Goal: Task Accomplishment & Management: Complete application form

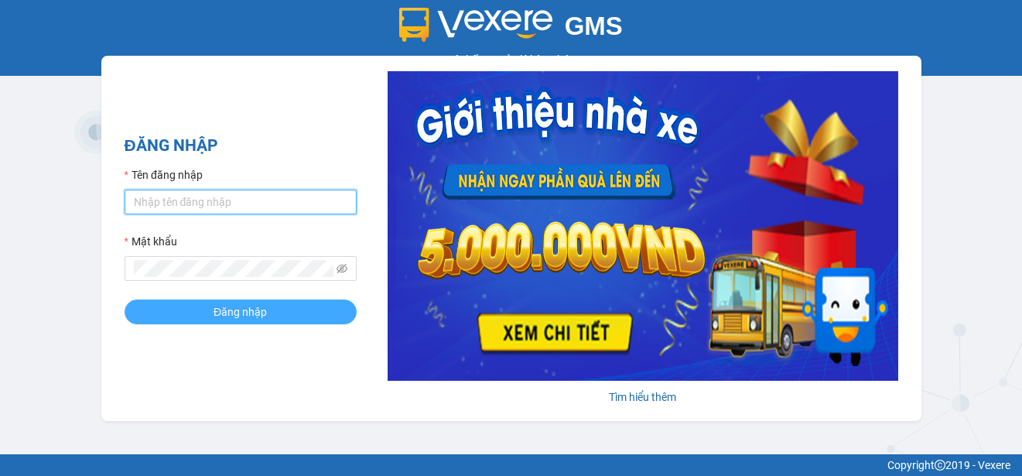
type input "ttngoc.halan"
click at [246, 313] on span "Đăng nhập" at bounding box center [240, 311] width 53 height 17
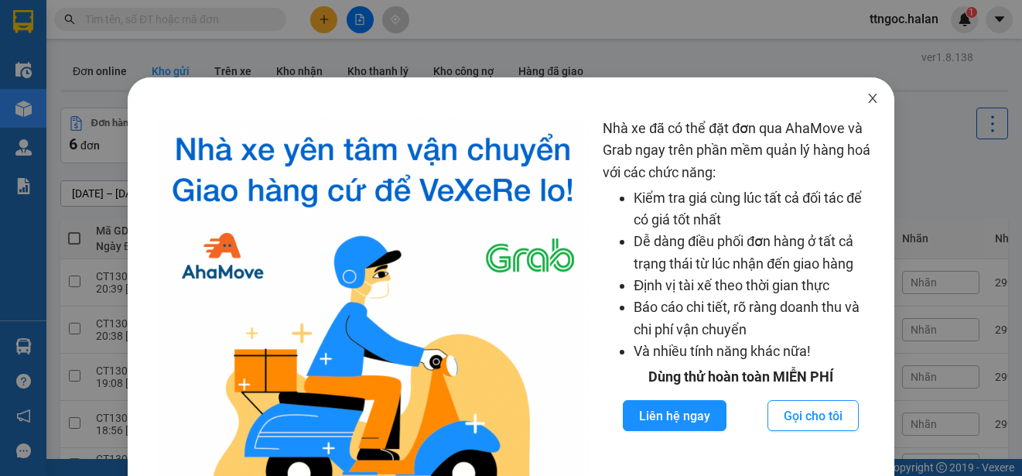
click at [867, 102] on icon "close" at bounding box center [873, 98] width 12 height 12
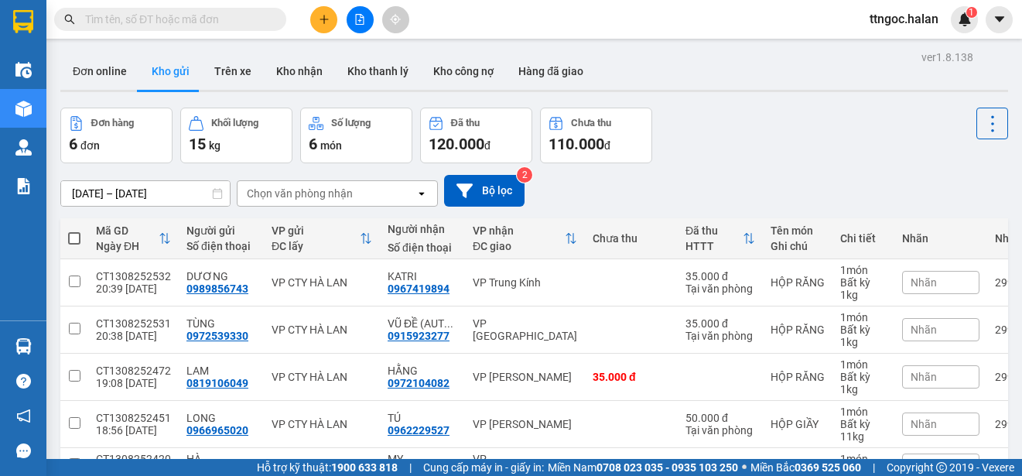
paste input "0982347092"
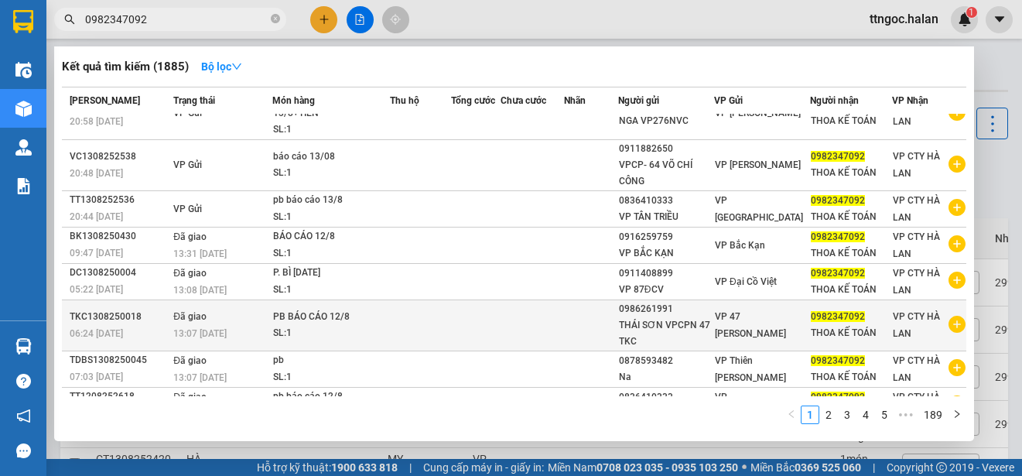
scroll to position [128, 0]
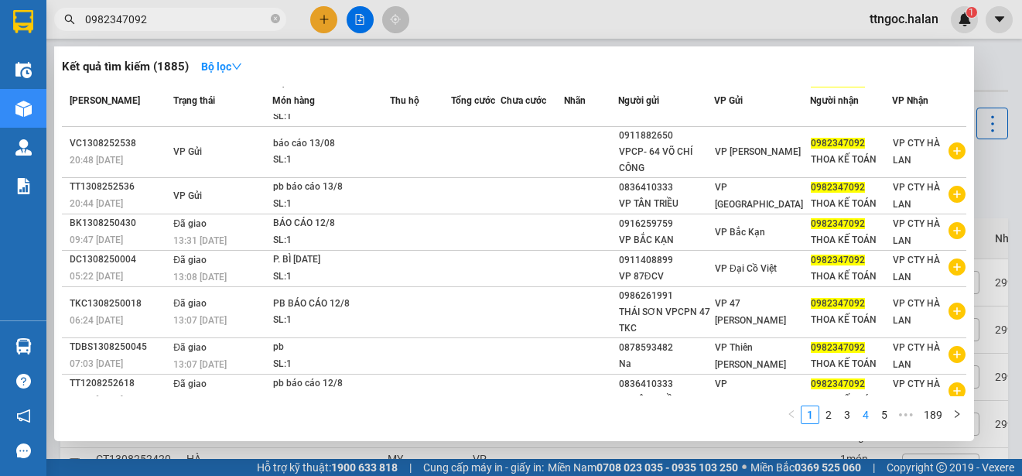
type input "0982347092"
click at [869, 414] on link "4" at bounding box center [865, 414] width 17 height 17
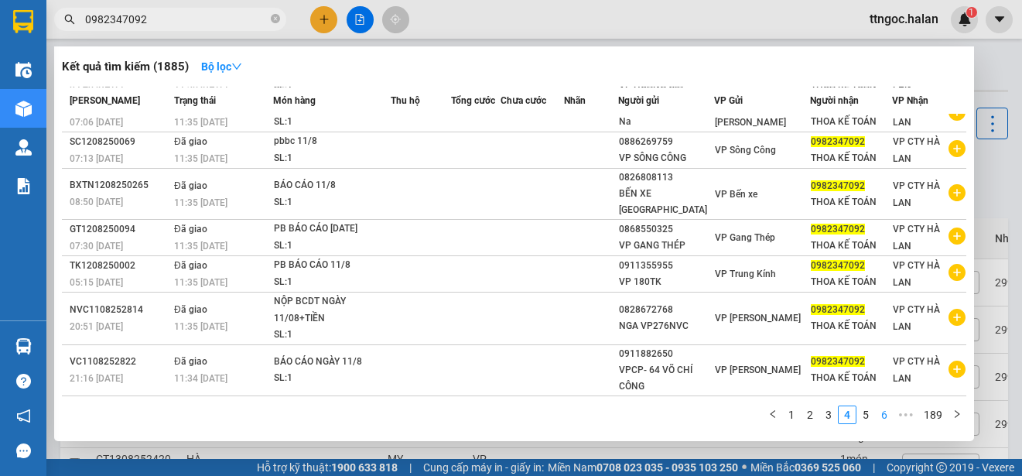
click at [883, 419] on link "6" at bounding box center [884, 414] width 17 height 17
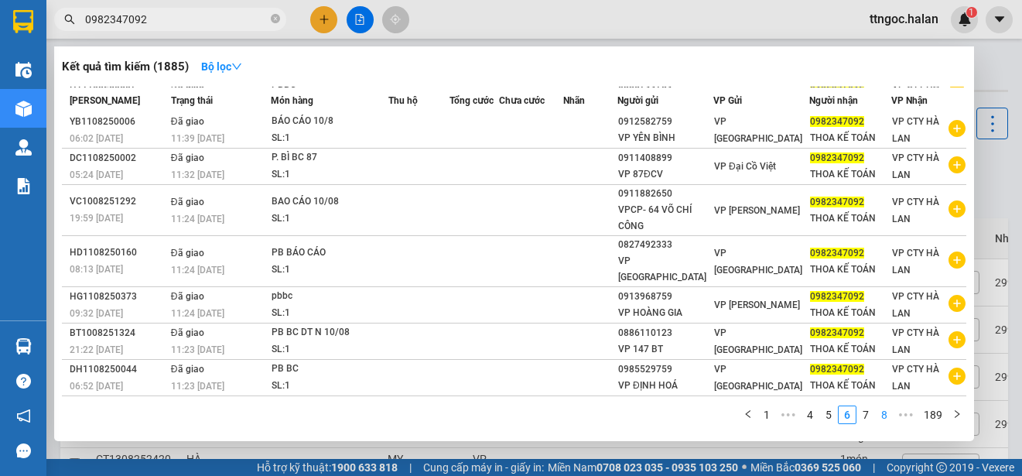
click at [891, 412] on link "8" at bounding box center [884, 414] width 17 height 17
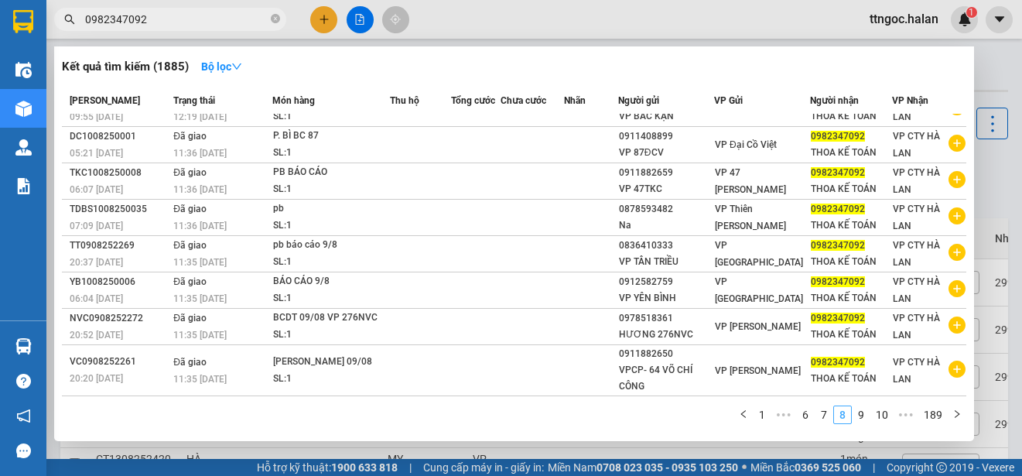
scroll to position [97, 0]
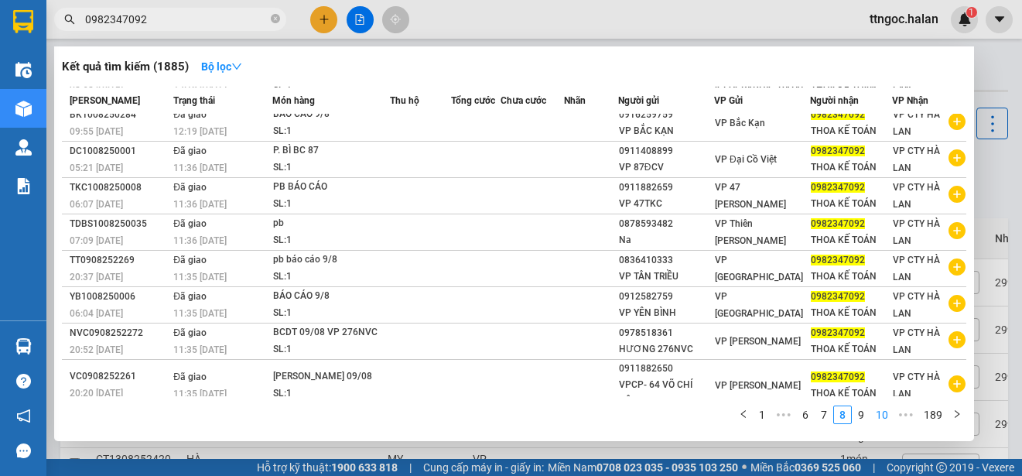
click at [891, 412] on link "10" at bounding box center [882, 414] width 22 height 17
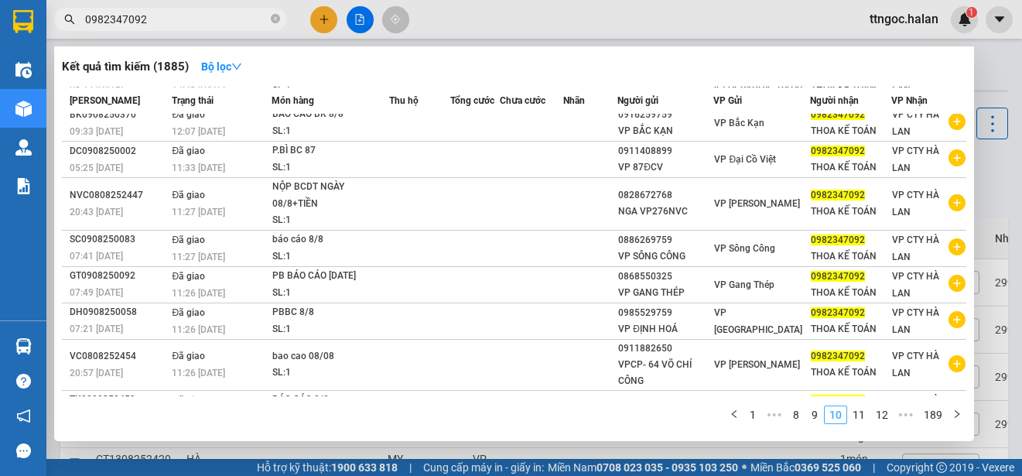
scroll to position [128, 0]
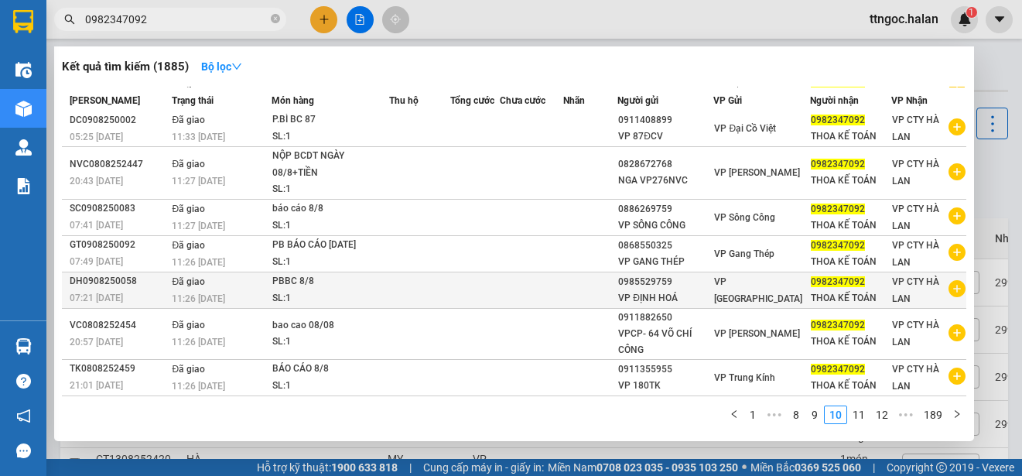
click at [257, 297] on div "11:26 [DATE]" at bounding box center [221, 298] width 98 height 17
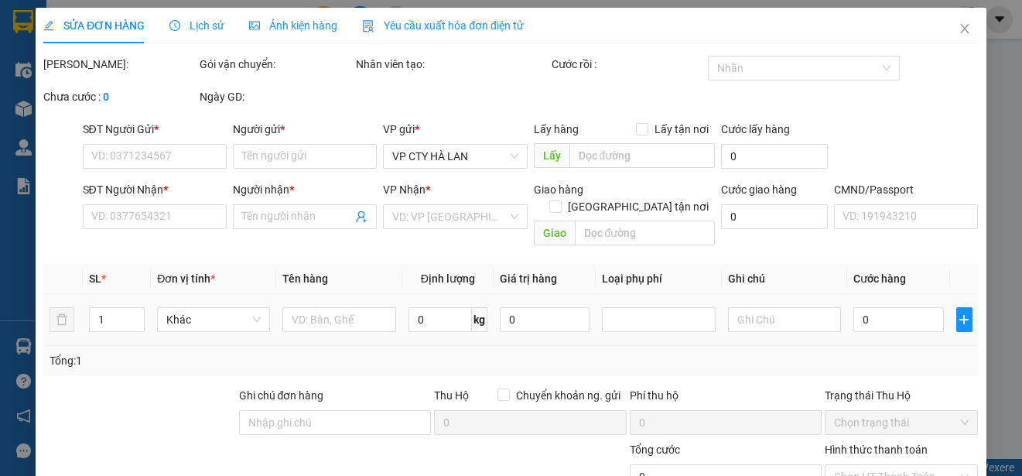
type input "0985529759"
type input "VP ĐỊNH HOÁ"
type input "0982347092"
type input "THOA KẾ TOÁN"
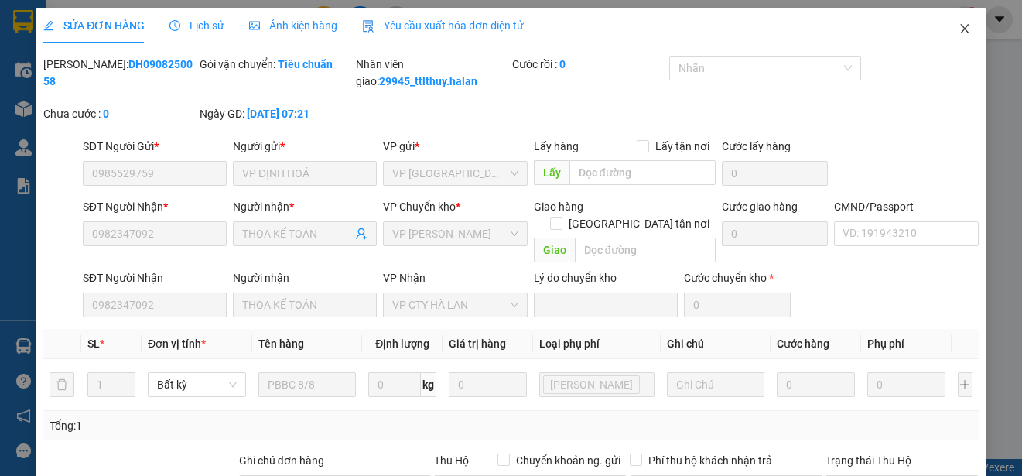
click at [959, 31] on icon "close" at bounding box center [965, 28] width 12 height 12
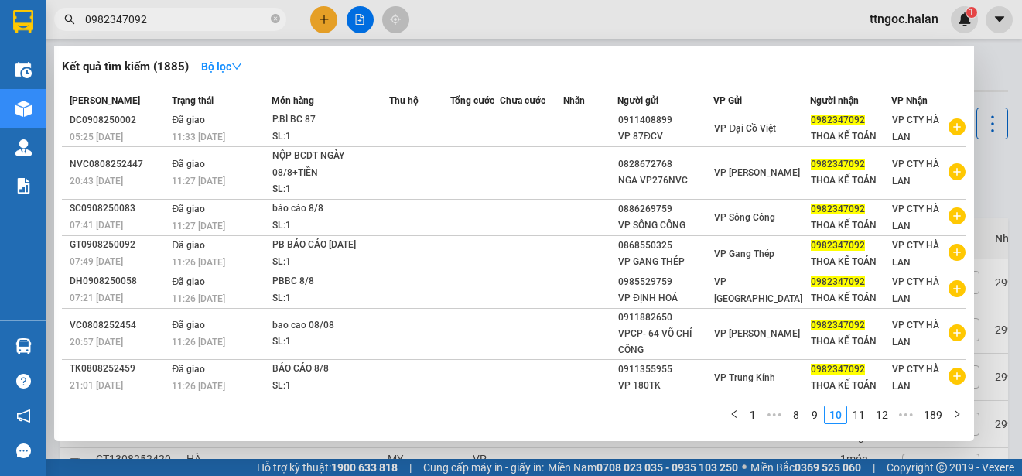
click at [193, 20] on input "0982347092" at bounding box center [176, 19] width 183 height 17
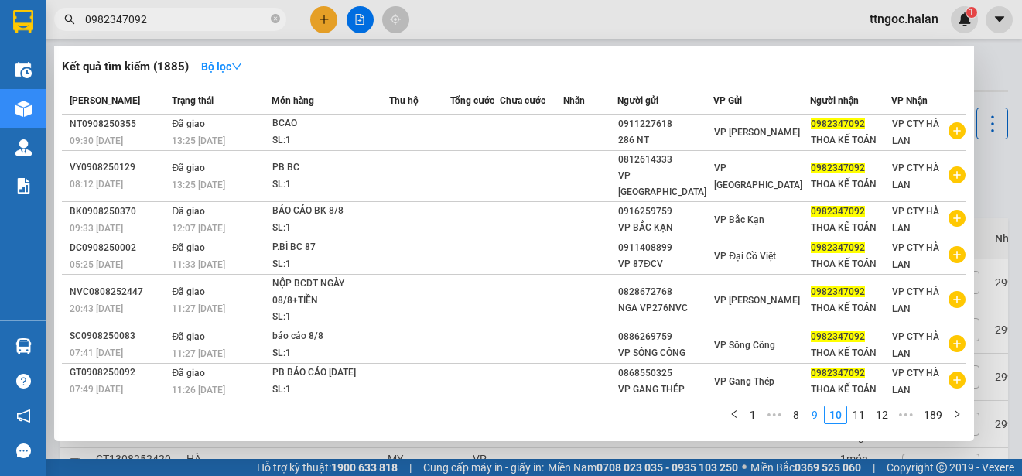
click at [820, 414] on link "9" at bounding box center [814, 414] width 17 height 17
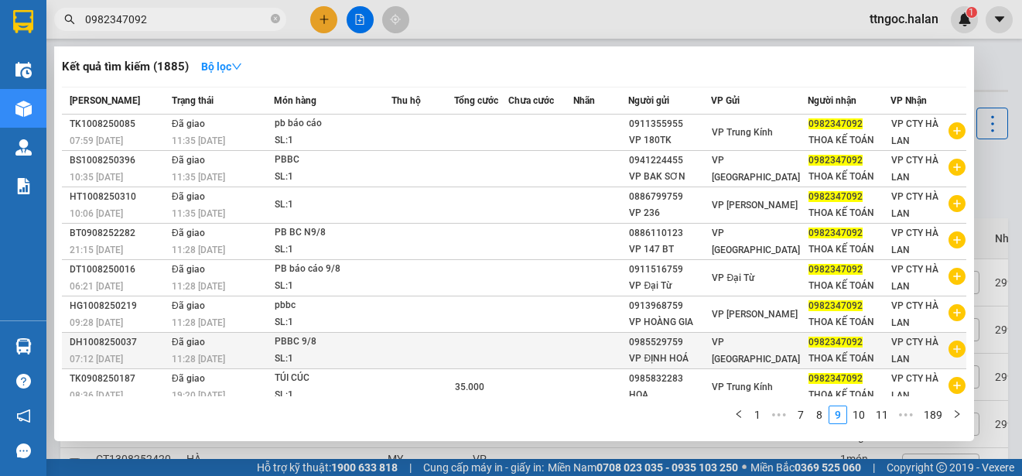
click at [322, 350] on div "PBBC 9/8" at bounding box center [333, 342] width 116 height 17
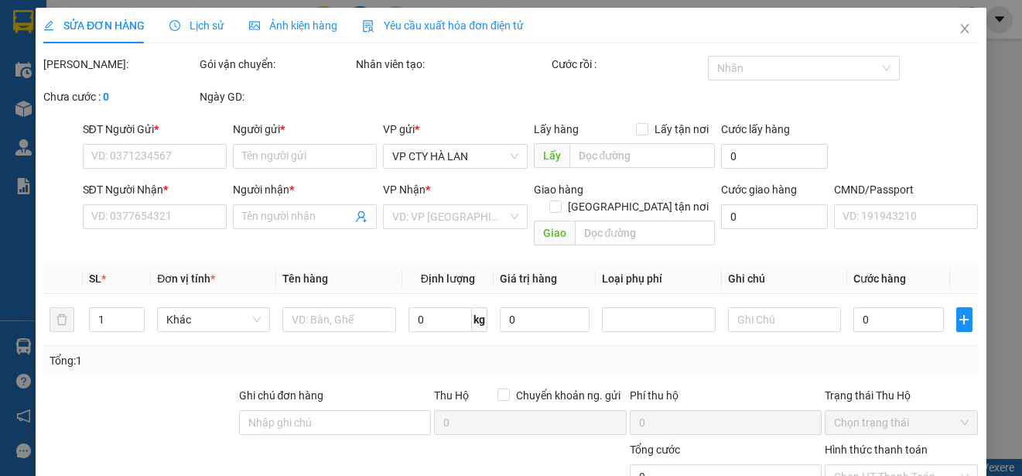
type input "0985529759"
type input "VP ĐỊNH HOÁ"
type input "0982347092"
type input "THOA KẾ TOÁN"
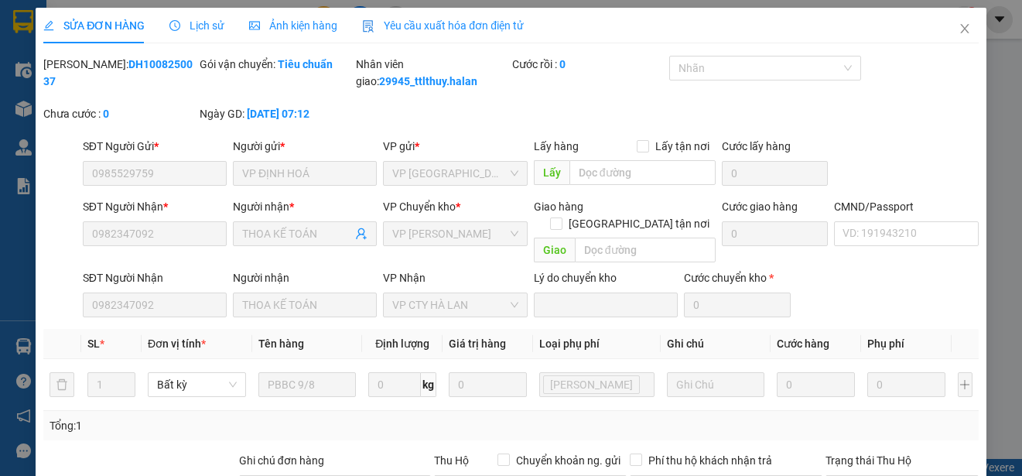
click at [501, 23] on span "Yêu cầu xuất hóa đơn điện tử" at bounding box center [443, 25] width 162 height 12
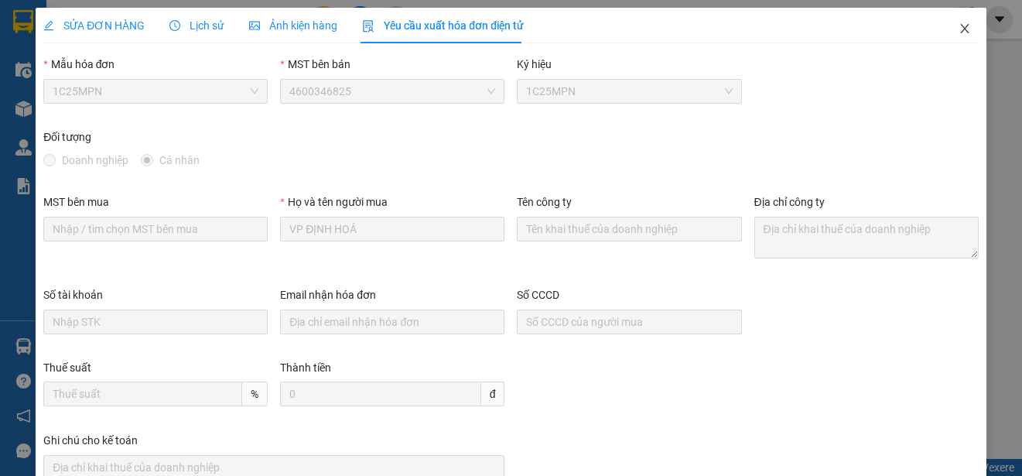
click at [959, 29] on icon "close" at bounding box center [965, 28] width 12 height 12
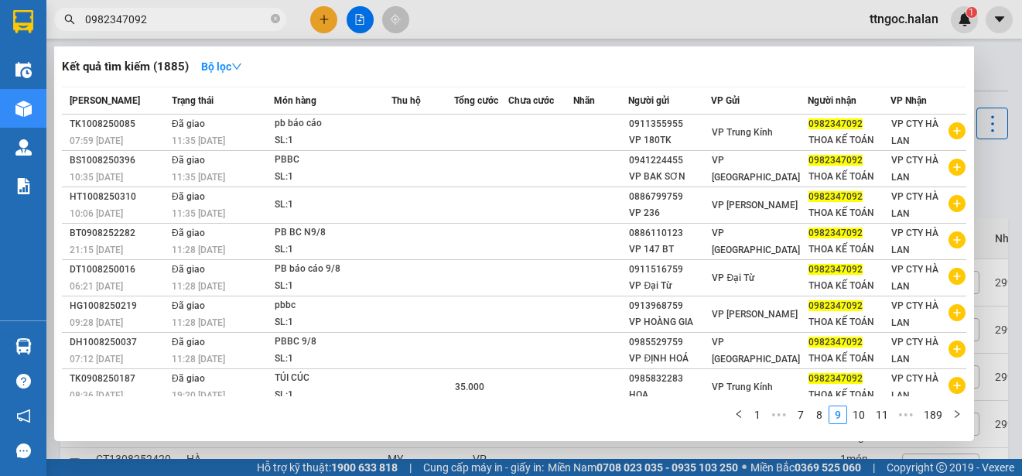
click at [194, 9] on span "0982347092" at bounding box center [170, 19] width 232 height 23
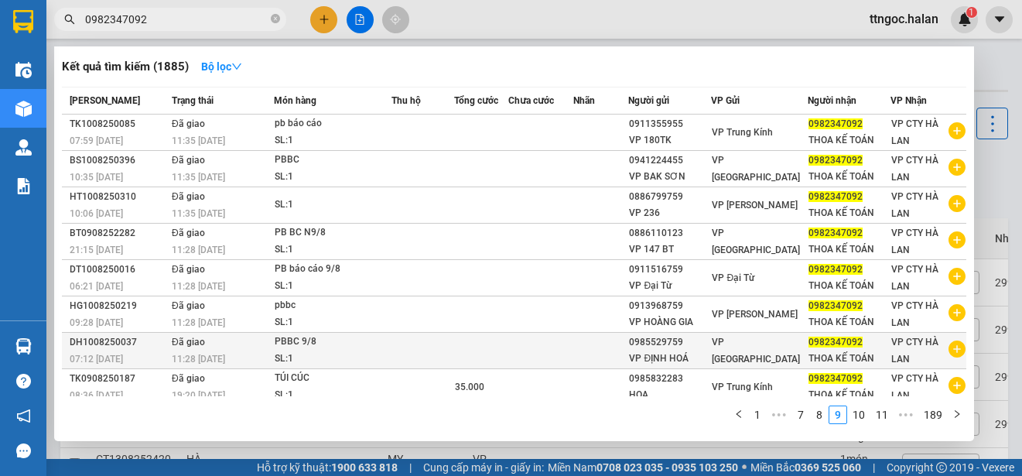
click at [737, 350] on span "VP [GEOGRAPHIC_DATA]" at bounding box center [756, 351] width 88 height 28
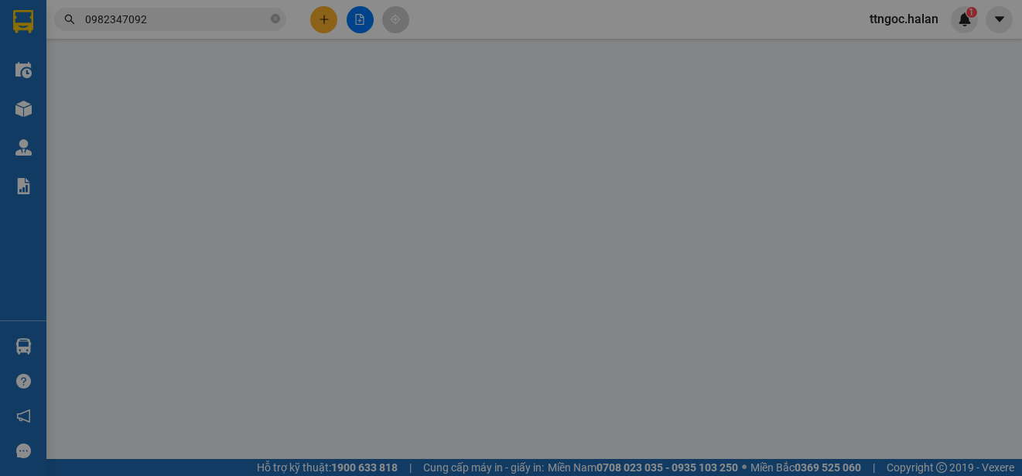
type input "0985529759"
type input "VP ĐỊNH HOÁ"
type input "0982347092"
type input "THOA KẾ TOÁN"
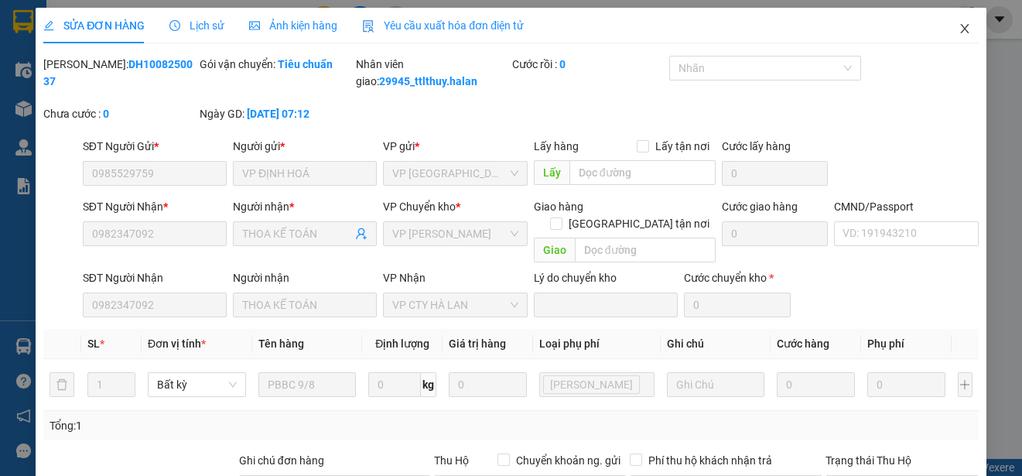
click at [959, 24] on icon "close" at bounding box center [965, 28] width 12 height 12
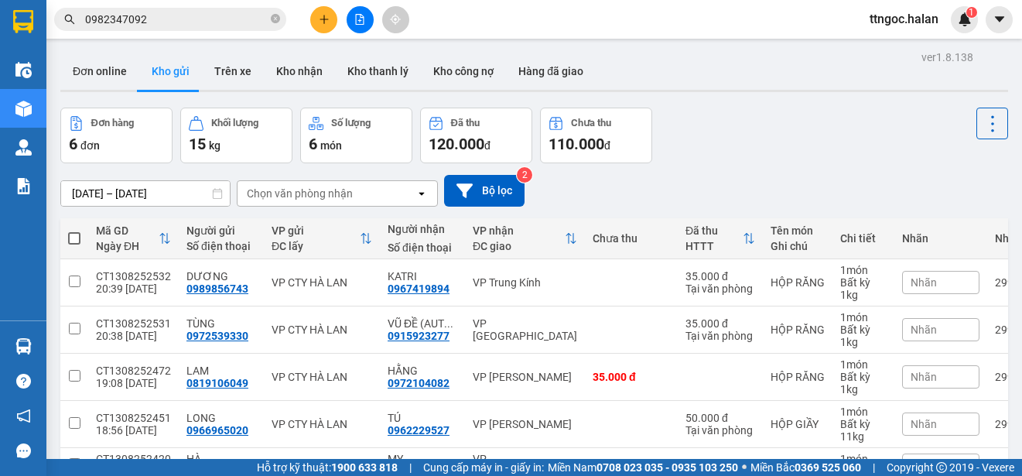
click at [226, 19] on input "0982347092" at bounding box center [176, 19] width 183 height 17
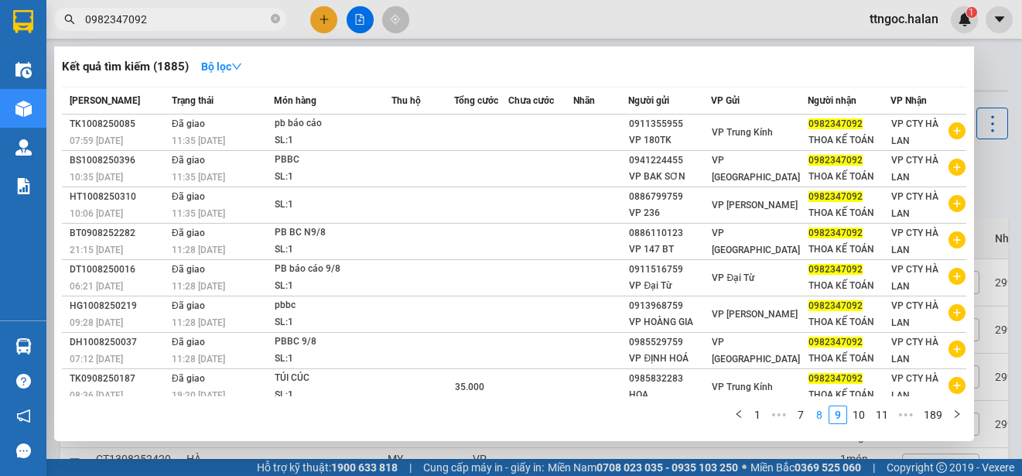
click at [823, 412] on link "8" at bounding box center [819, 414] width 17 height 17
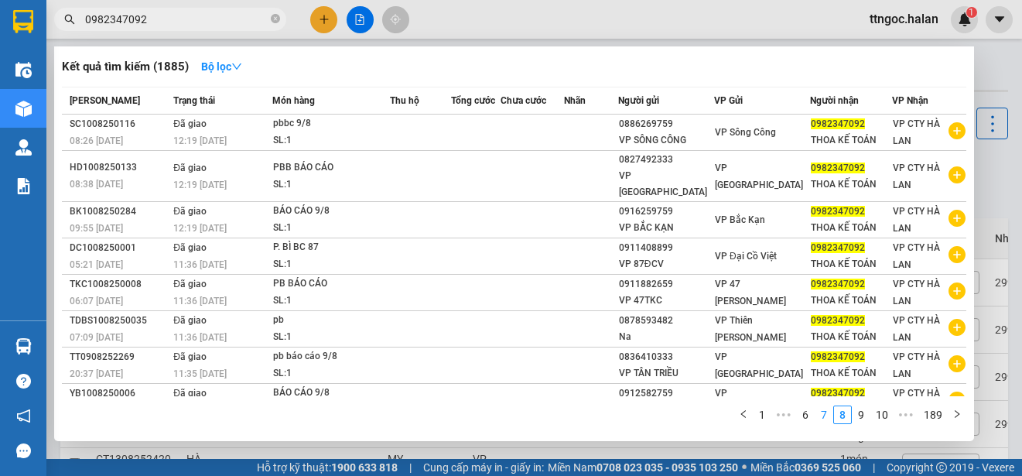
click at [820, 412] on link "7" at bounding box center [824, 414] width 17 height 17
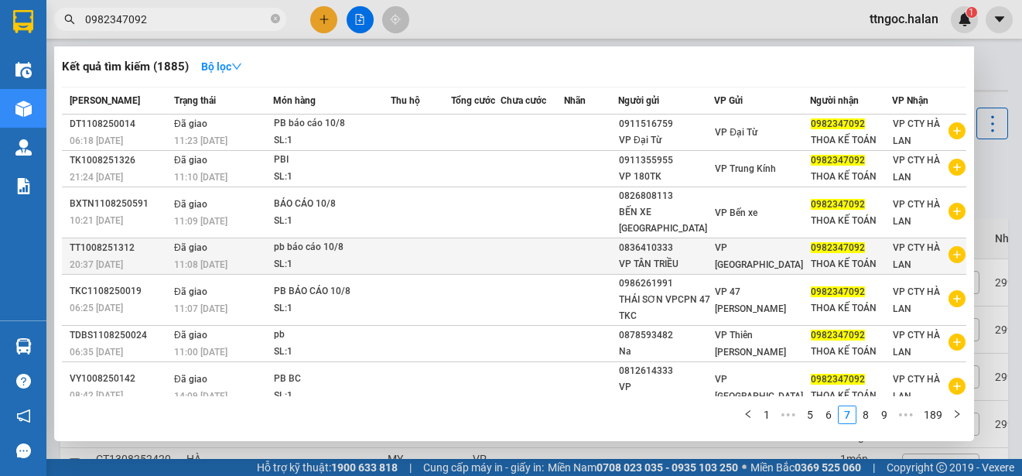
click at [740, 242] on span "VP [GEOGRAPHIC_DATA]" at bounding box center [759, 256] width 88 height 28
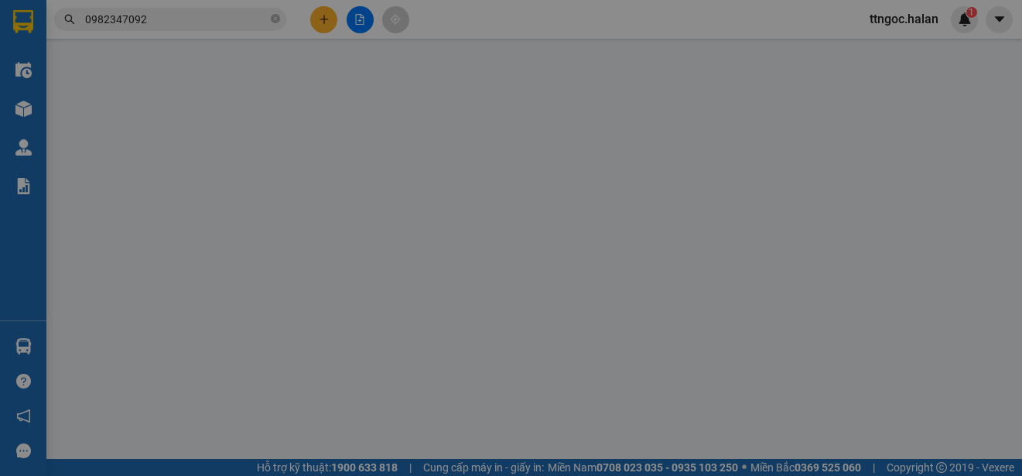
type input "0836410333"
type input "VP TÂN TRIỀU"
type input "0982347092"
type input "THOA KẾ TOÁN"
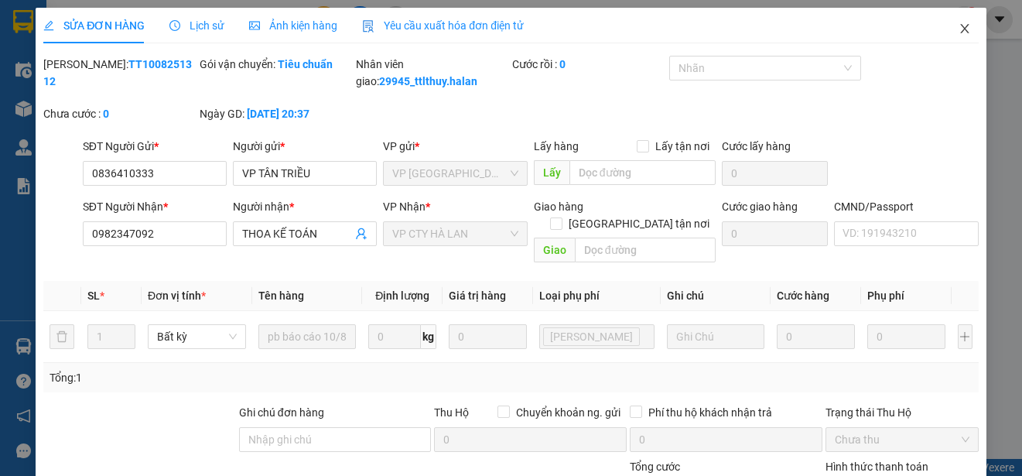
click at [959, 31] on icon "close" at bounding box center [965, 28] width 12 height 12
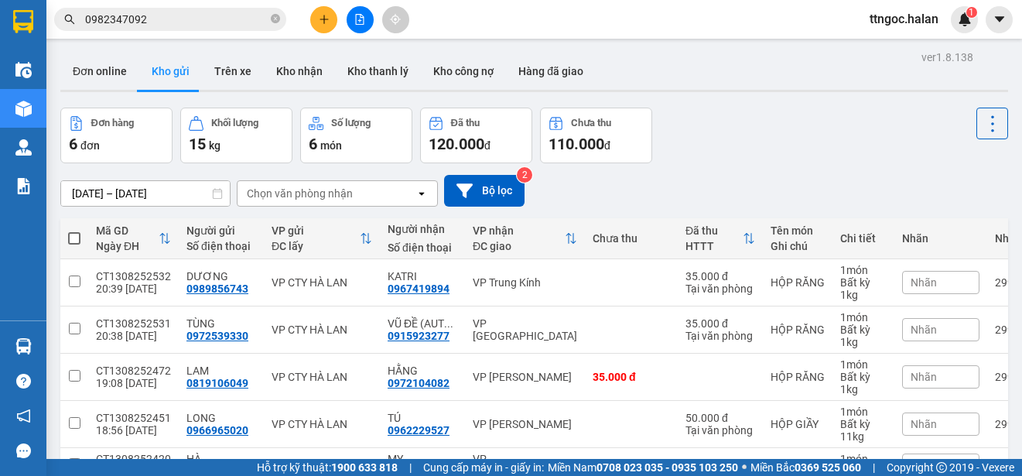
click at [149, 22] on input "0982347092" at bounding box center [176, 19] width 183 height 17
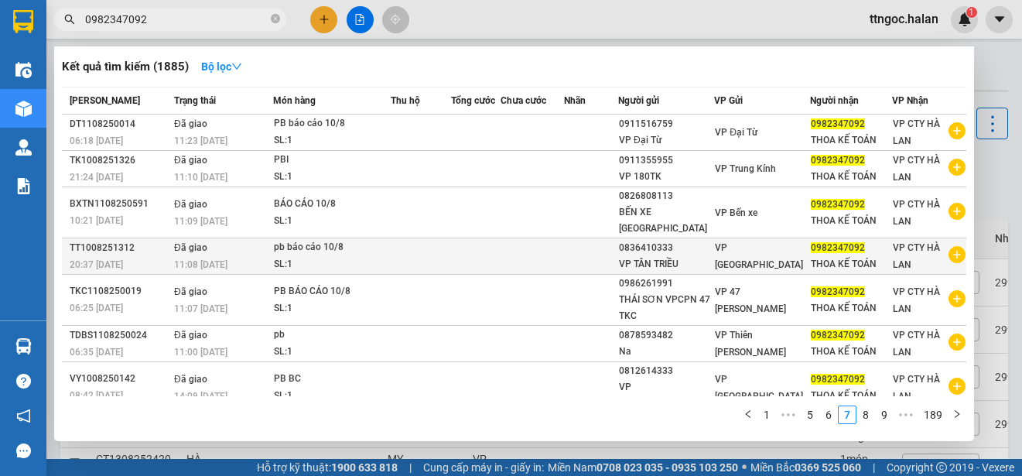
click at [461, 248] on td at bounding box center [476, 256] width 50 height 36
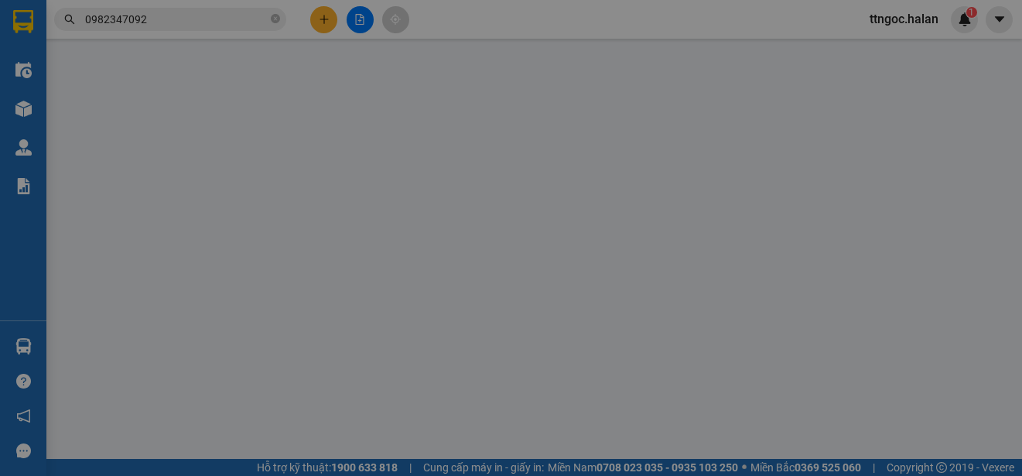
type input "0836410333"
type input "VP TÂN TRIỀU"
type input "0982347092"
type input "THOA KẾ TOÁN"
